Goal: Ask a question

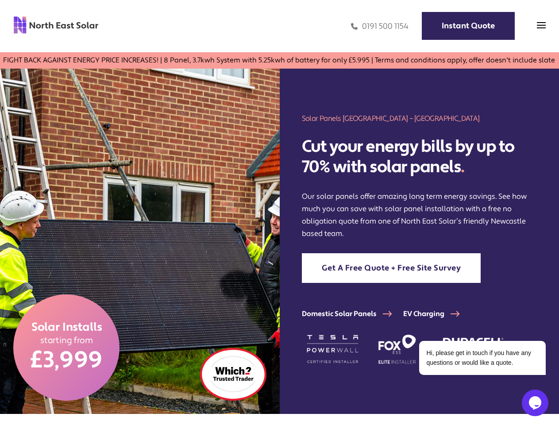
click at [279, 212] on img at bounding box center [140, 241] width 280 height 345
click at [541, 26] on img at bounding box center [541, 25] width 9 height 9
click at [99, 16] on div at bounding box center [55, 16] width 85 height 0
click at [535, 403] on icon "Chat widget" at bounding box center [535, 402] width 12 height 13
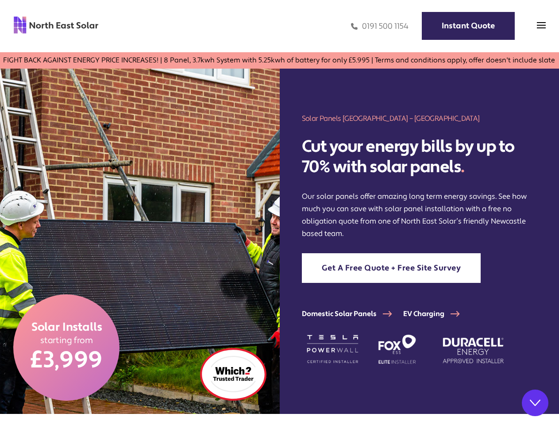
click at [540, 328] on div "Back Rate this chat Upload File Insert emoji Hi there Need help? Search our hel…" at bounding box center [472, 266] width 155 height 230
click at [395, 151] on div "Hi there Need help? Search our help center for answers or start a conversation:…" at bounding box center [395, 151] width 0 height 0
